Goal: Task Accomplishment & Management: Manage account settings

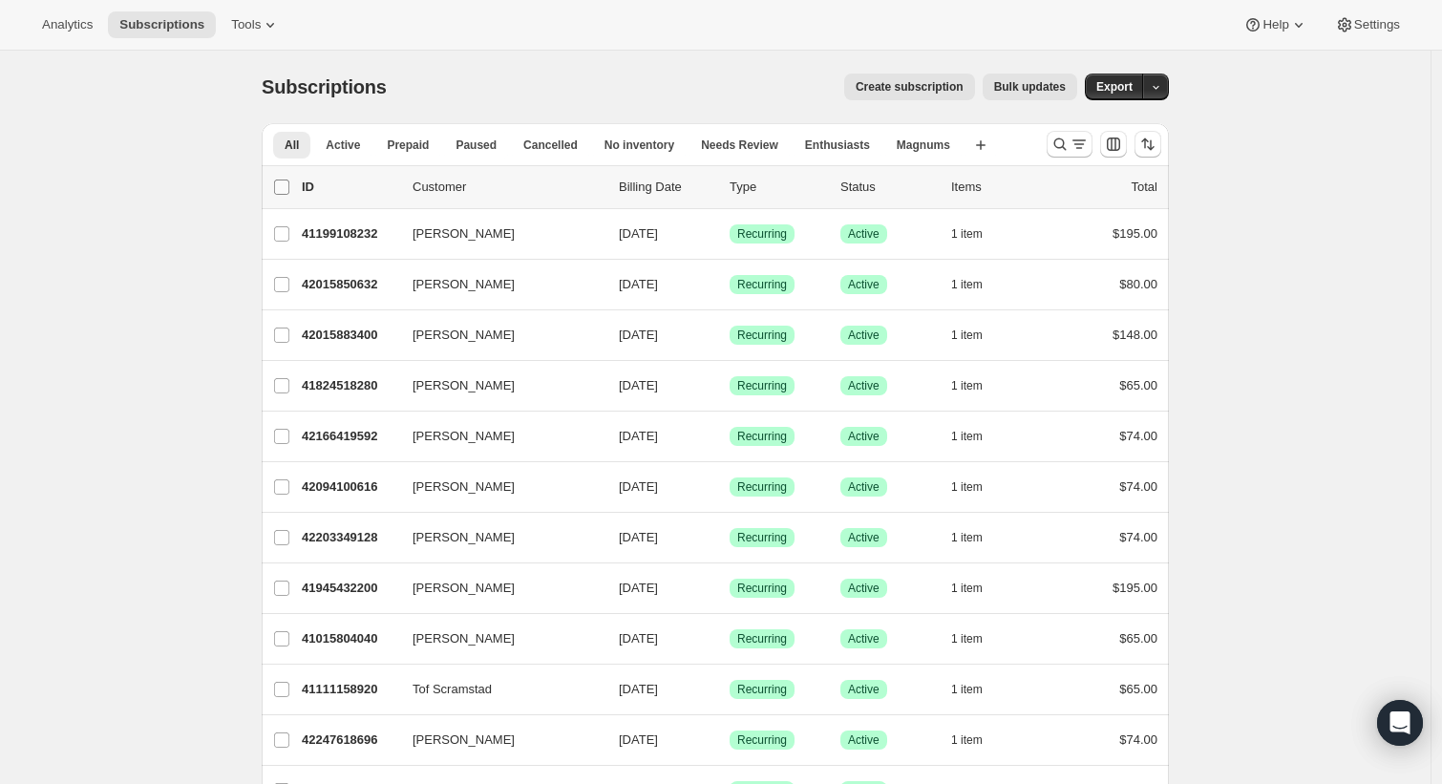
click at [282, 188] on input "0 selected" at bounding box center [281, 187] width 15 height 15
checkbox input "true"
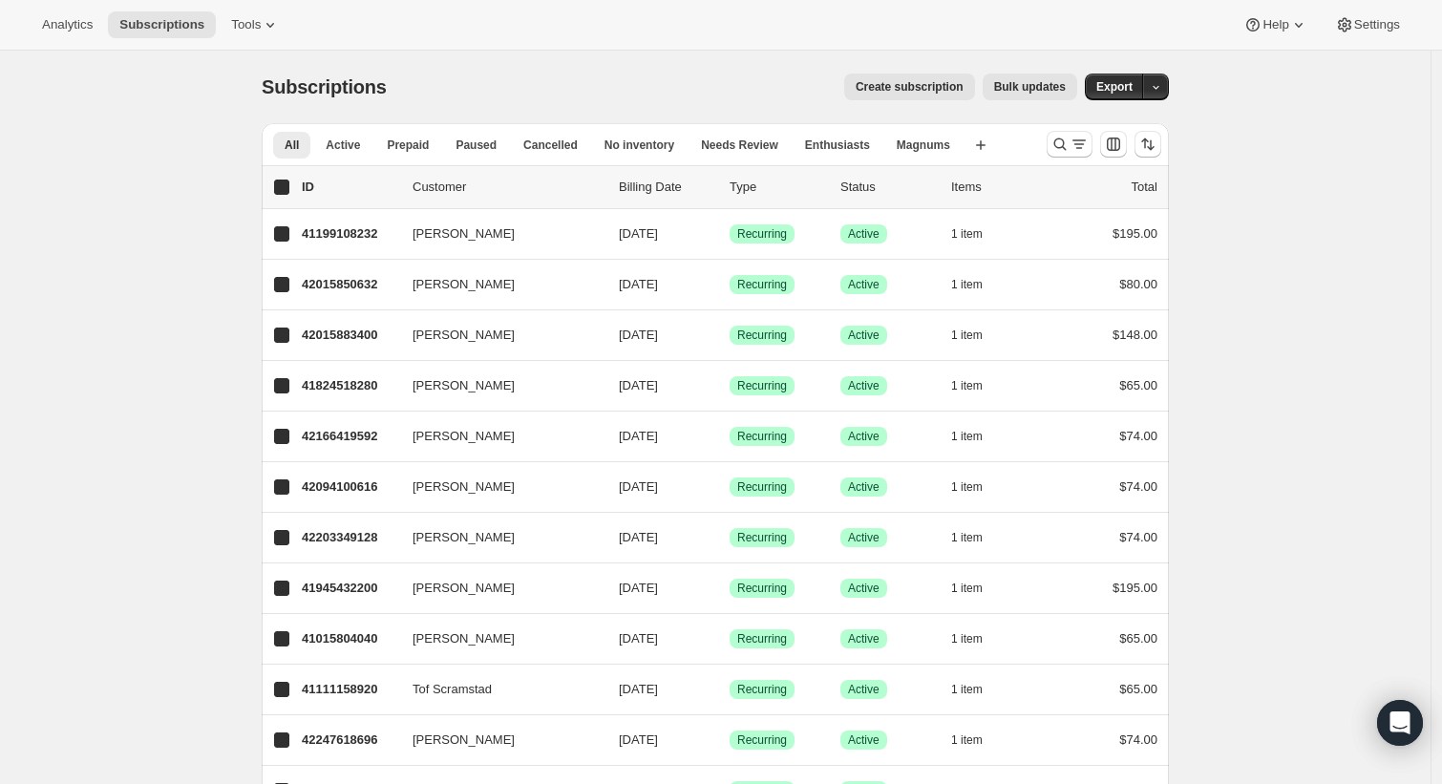
checkbox input "true"
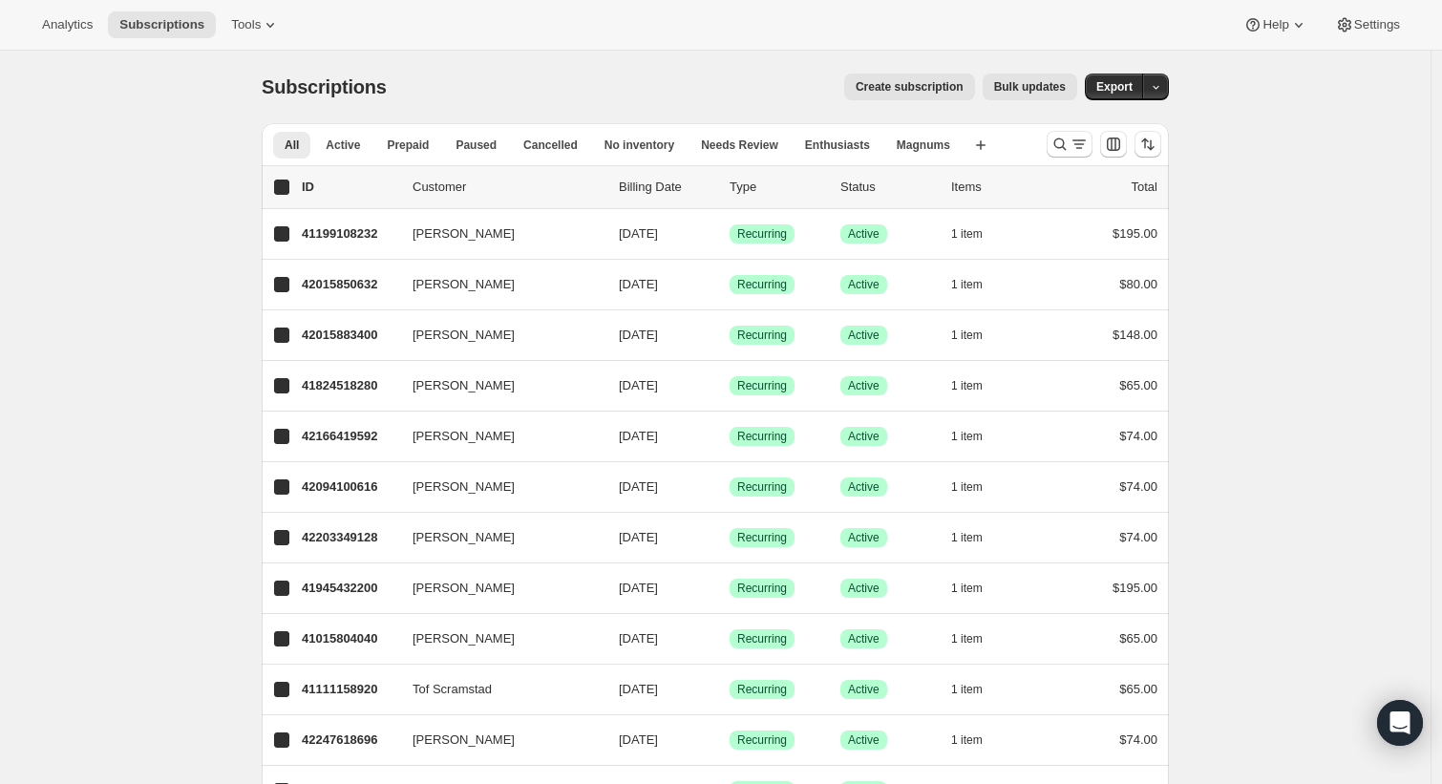
checkbox input "true"
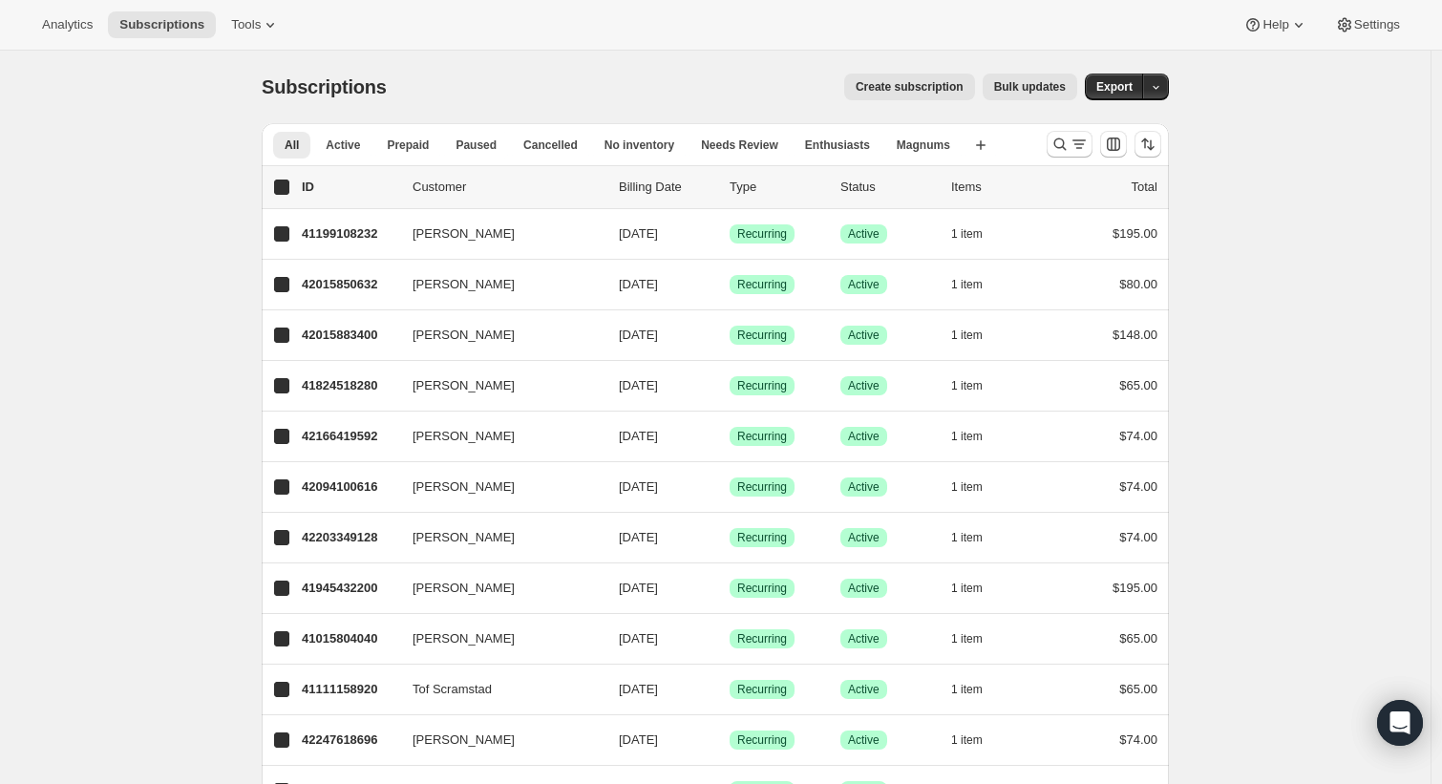
checkbox input "true"
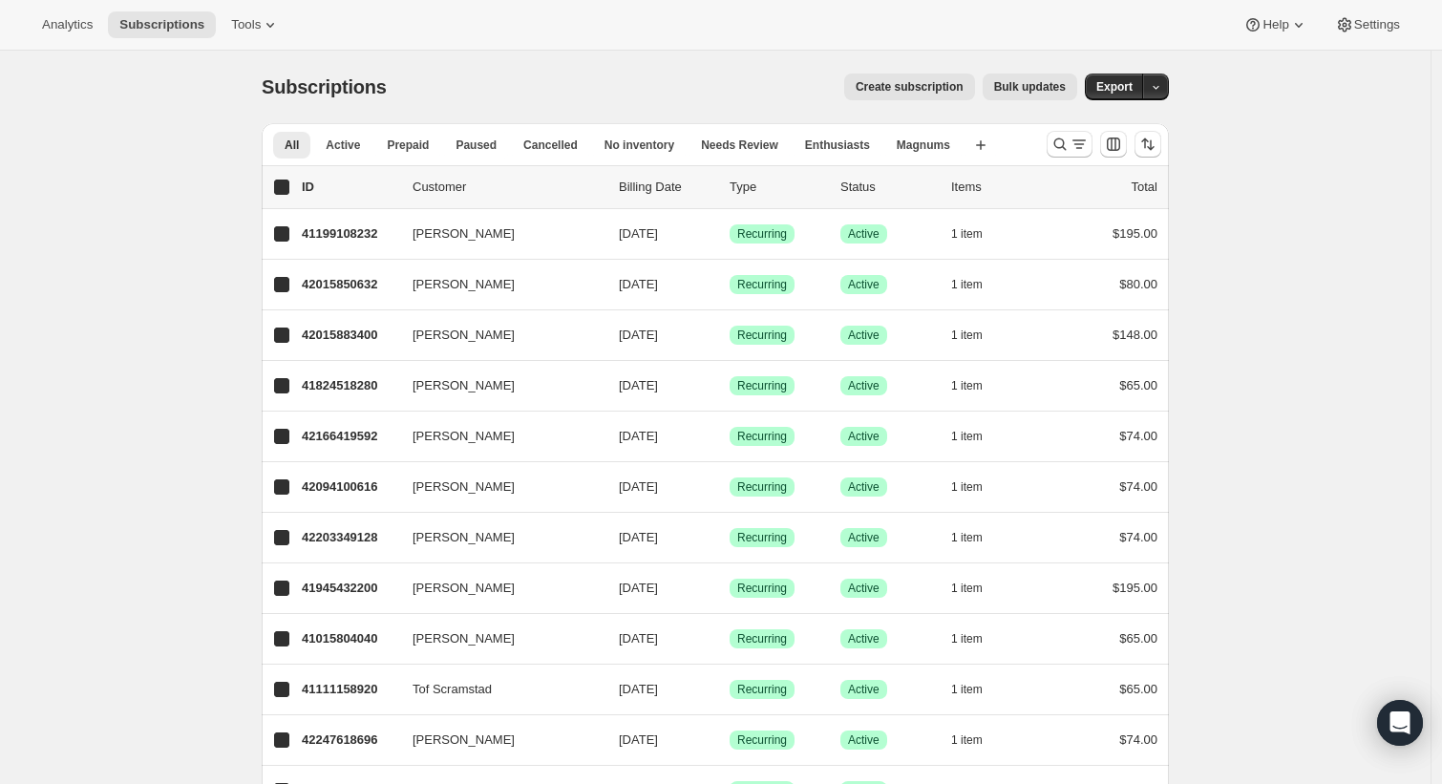
checkbox input "true"
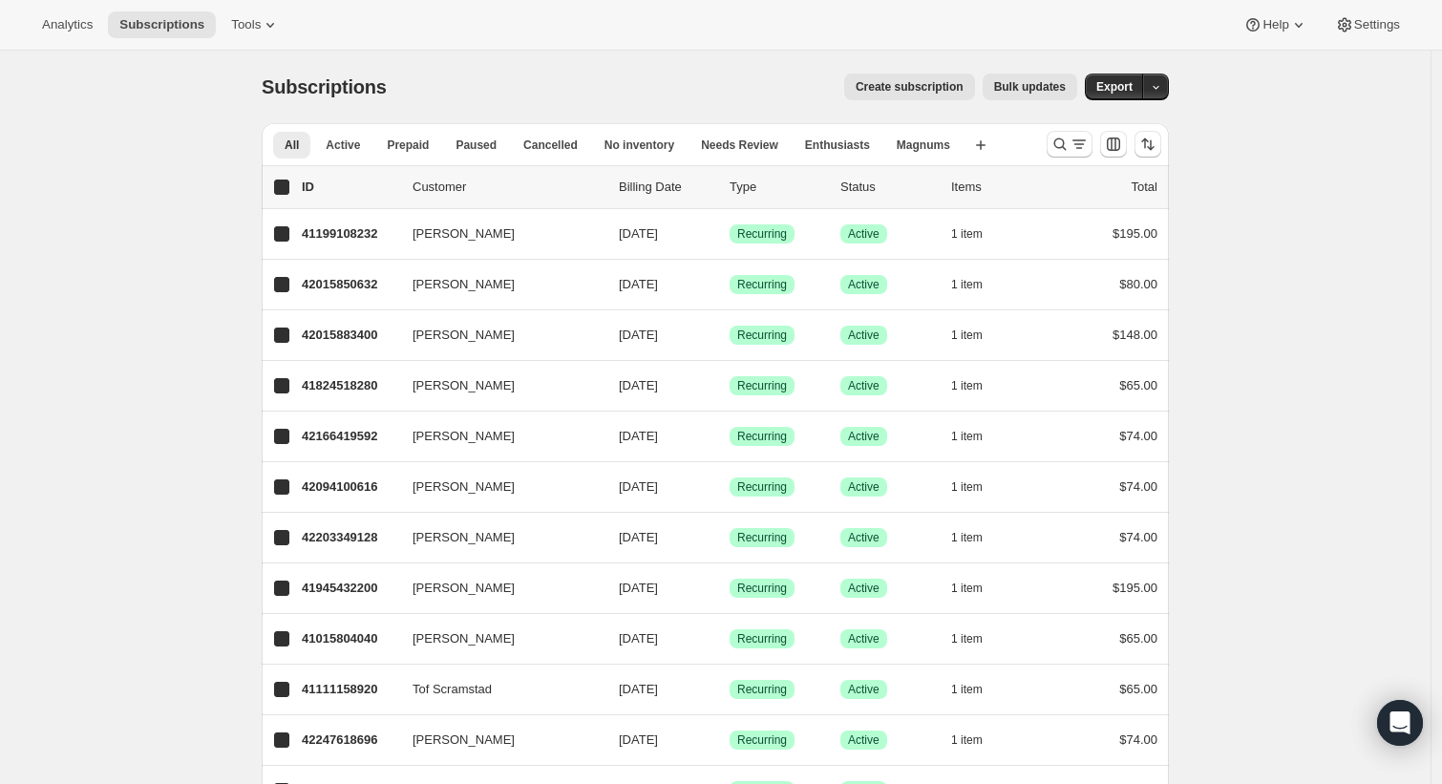
checkbox input "true"
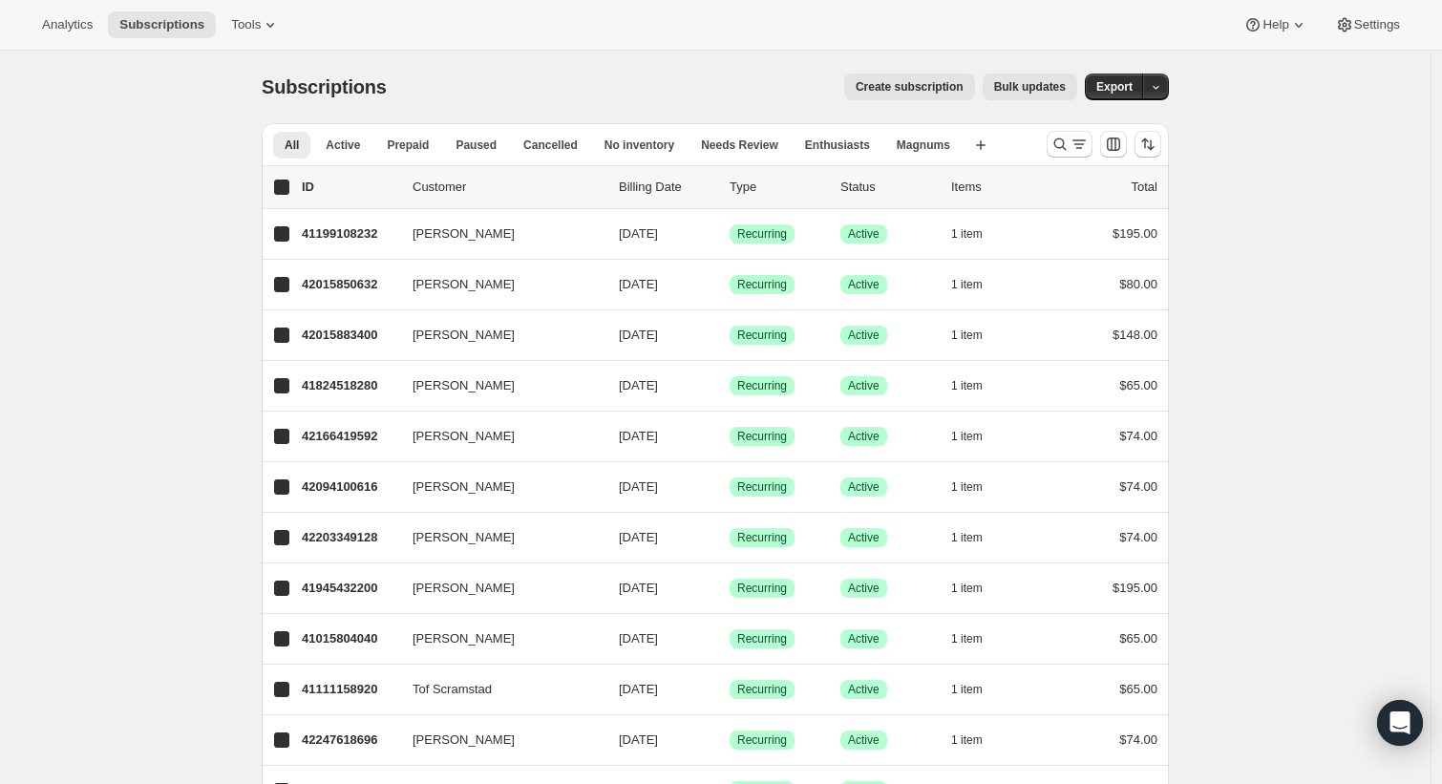
checkbox input "true"
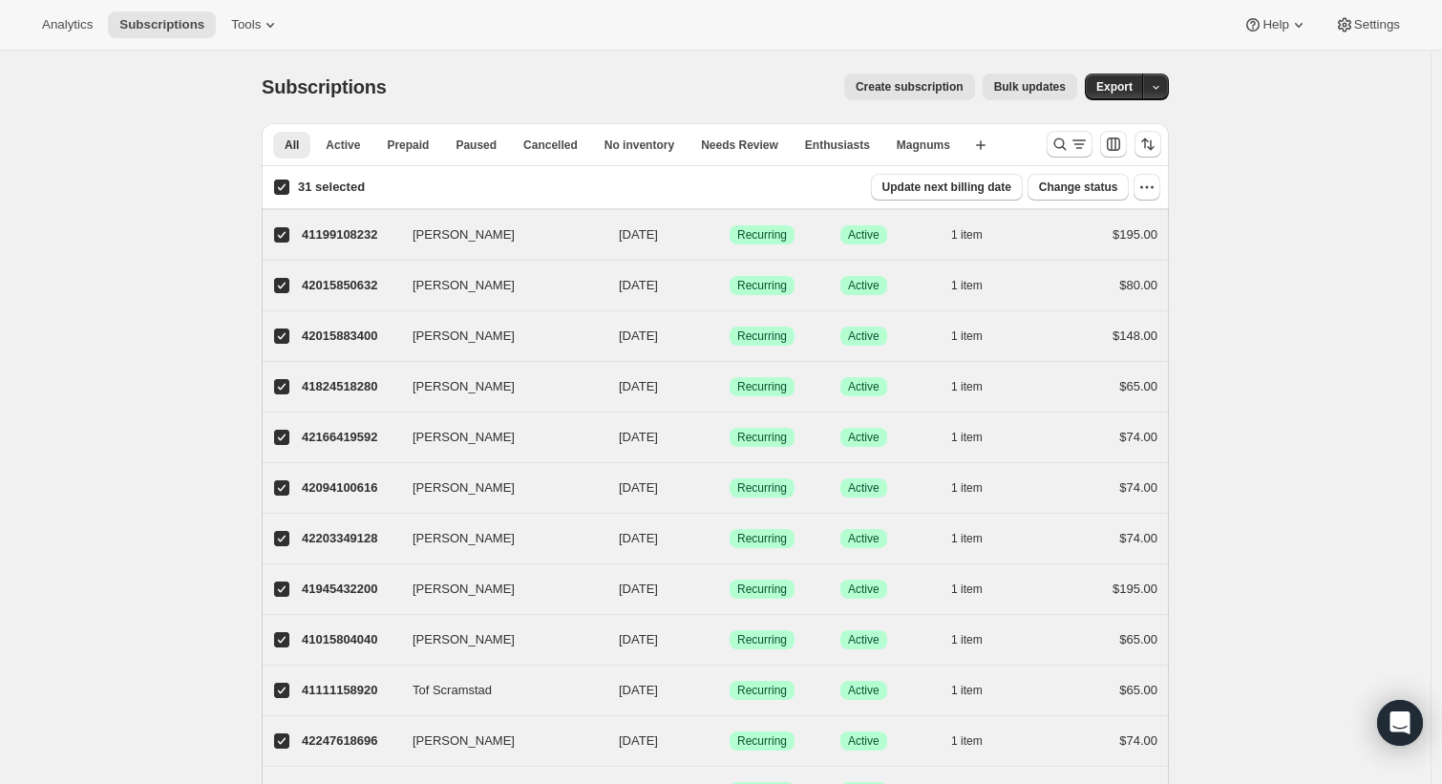
click at [281, 188] on input "31 selected" at bounding box center [281, 187] width 15 height 15
checkbox input "false"
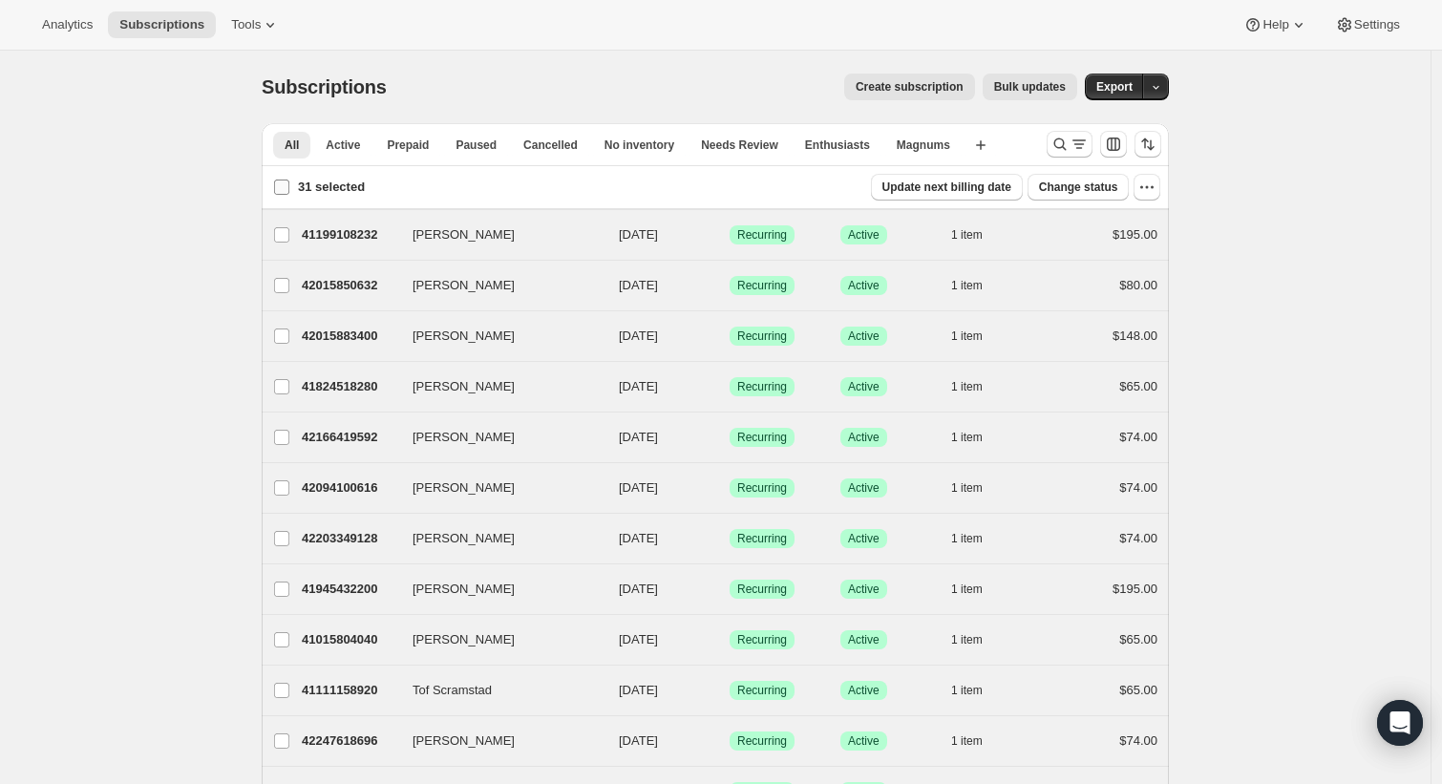
checkbox input "false"
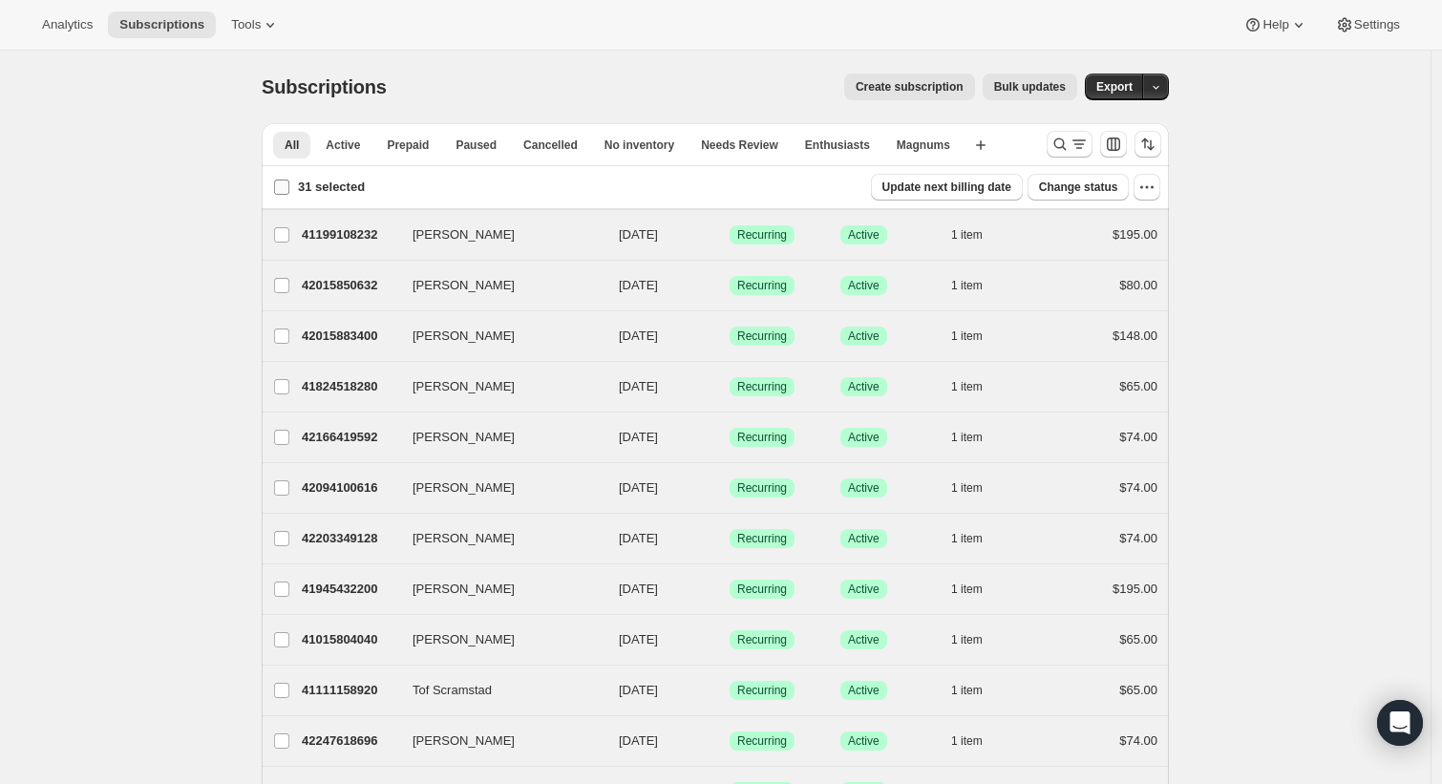
checkbox input "false"
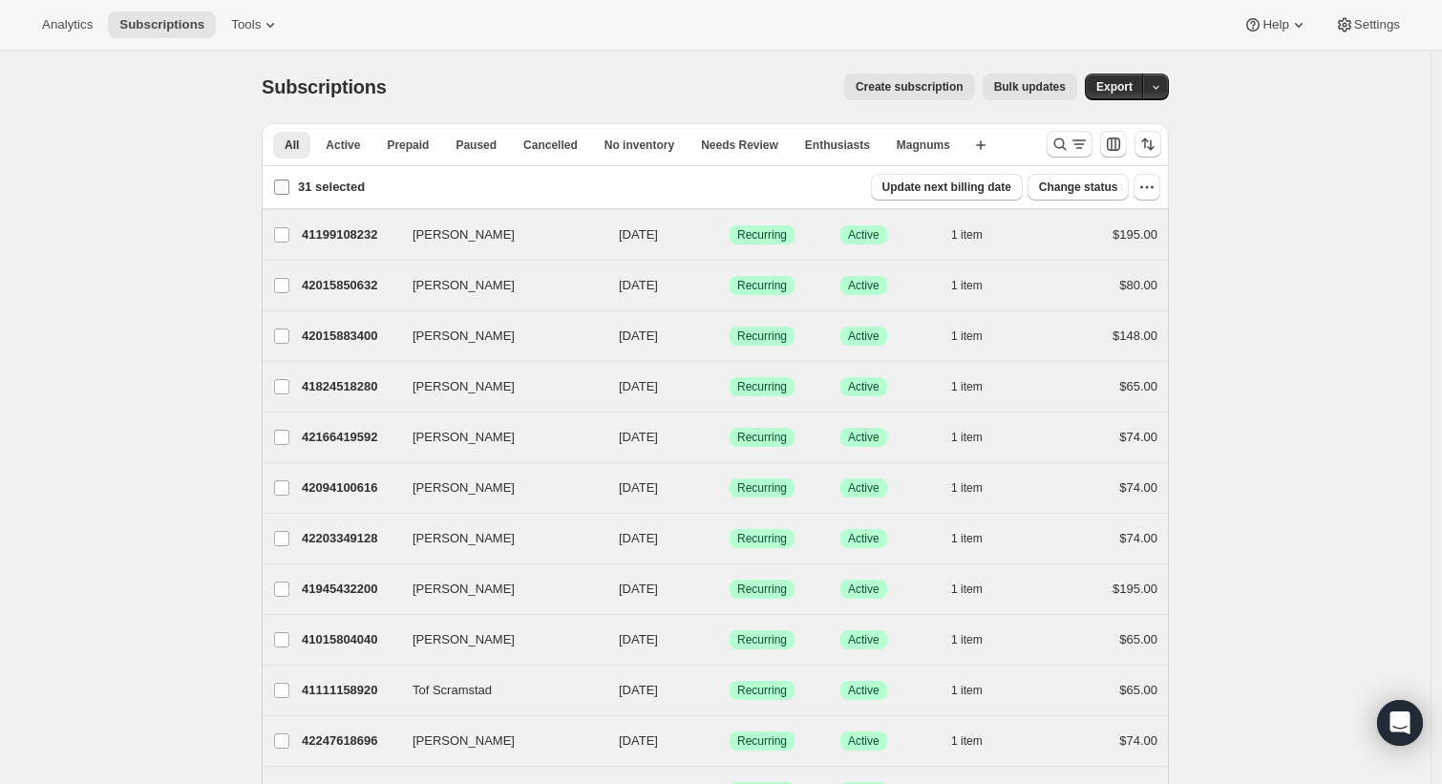
checkbox input "false"
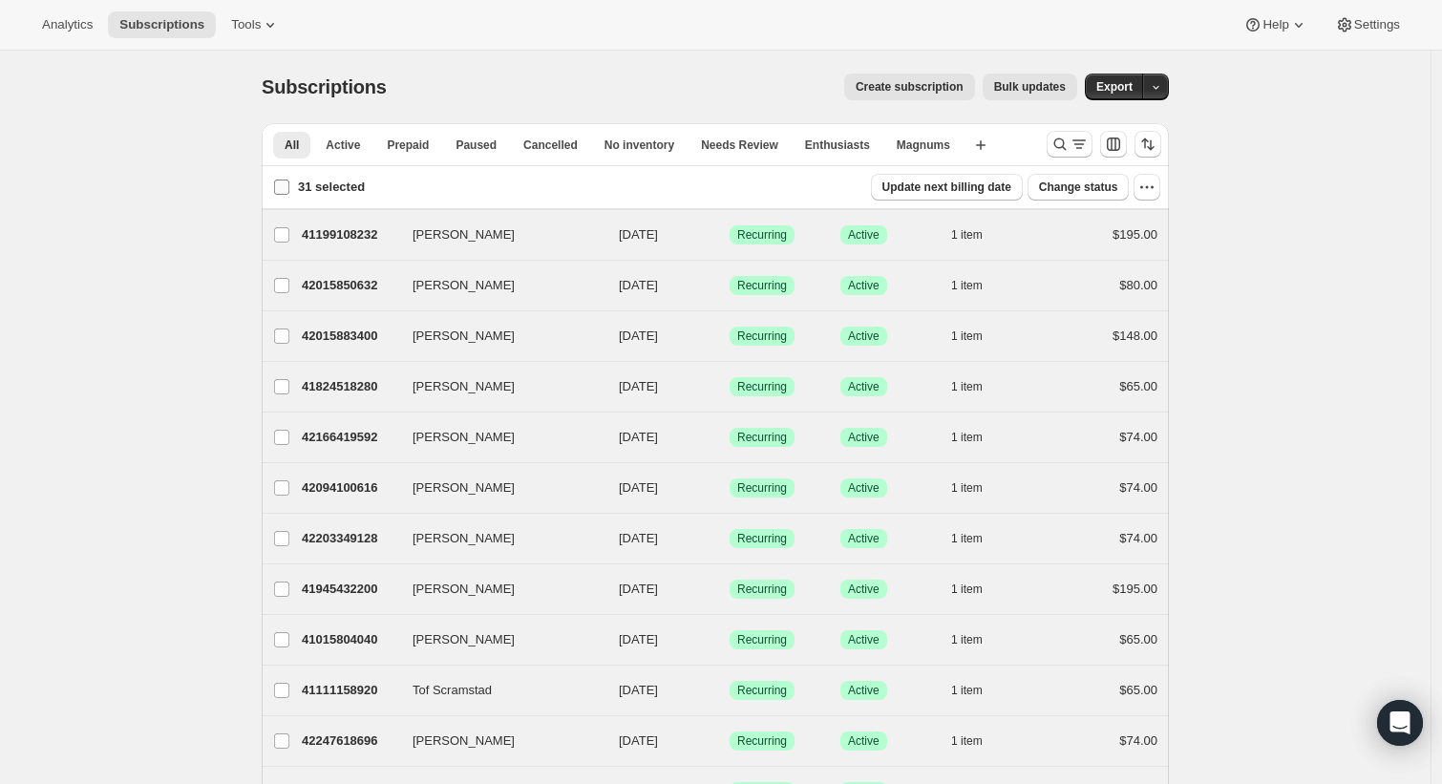
checkbox input "false"
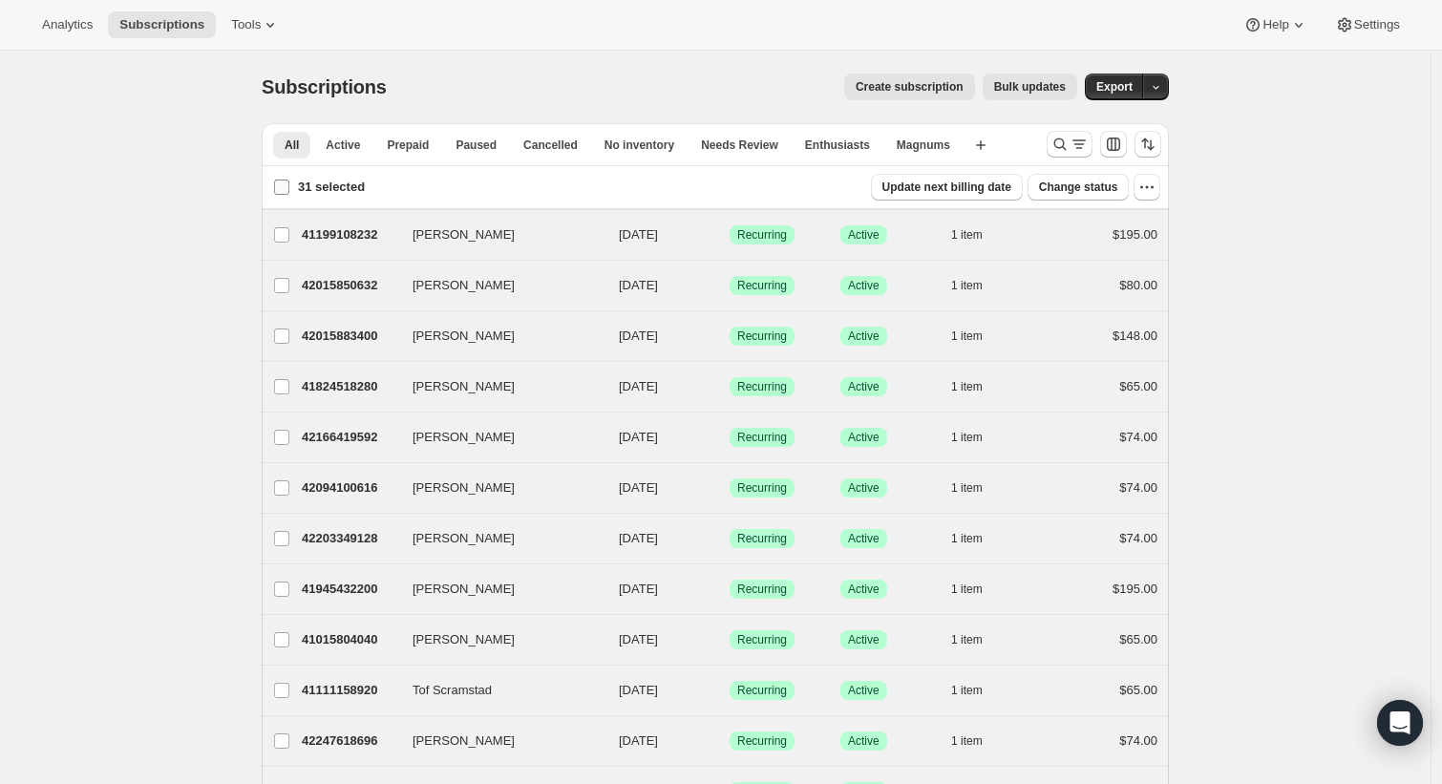
checkbox input "false"
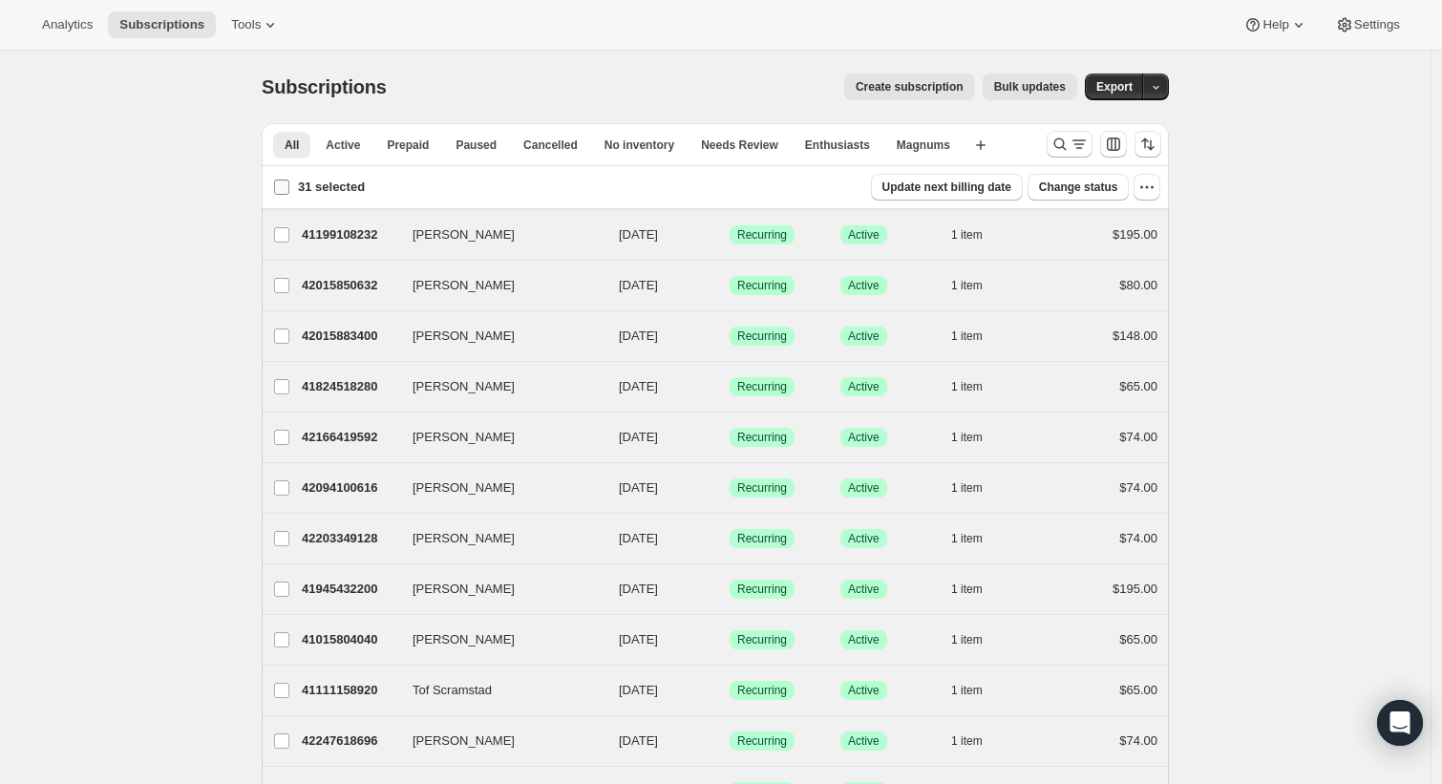
checkbox input "false"
